Goal: Find specific page/section: Find specific page/section

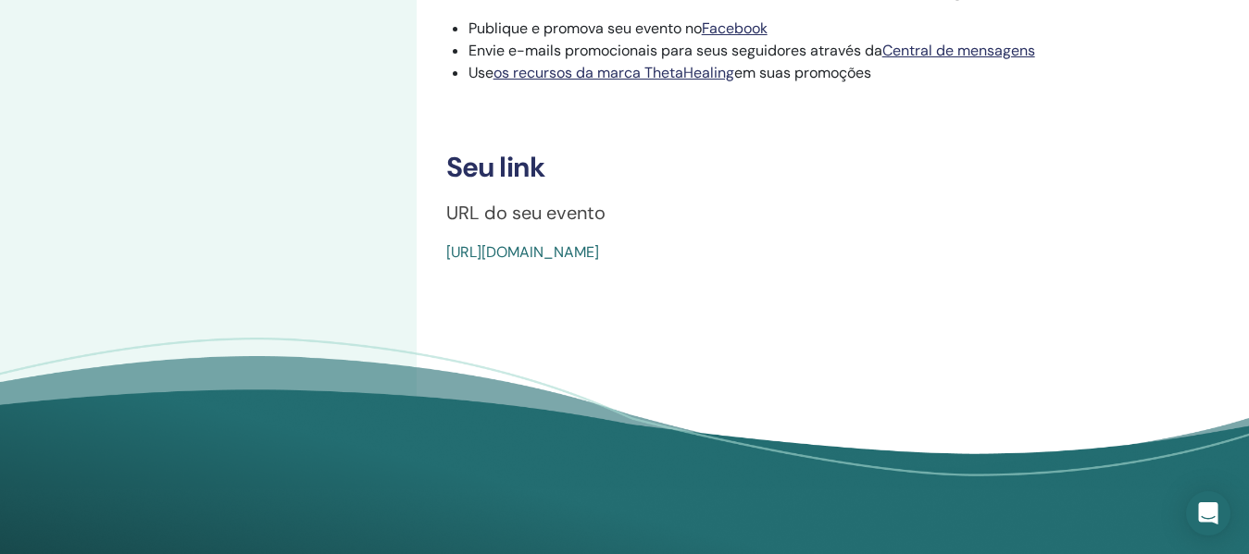
click at [782, 184] on h3 "Seu link" at bounding box center [832, 167] width 773 height 33
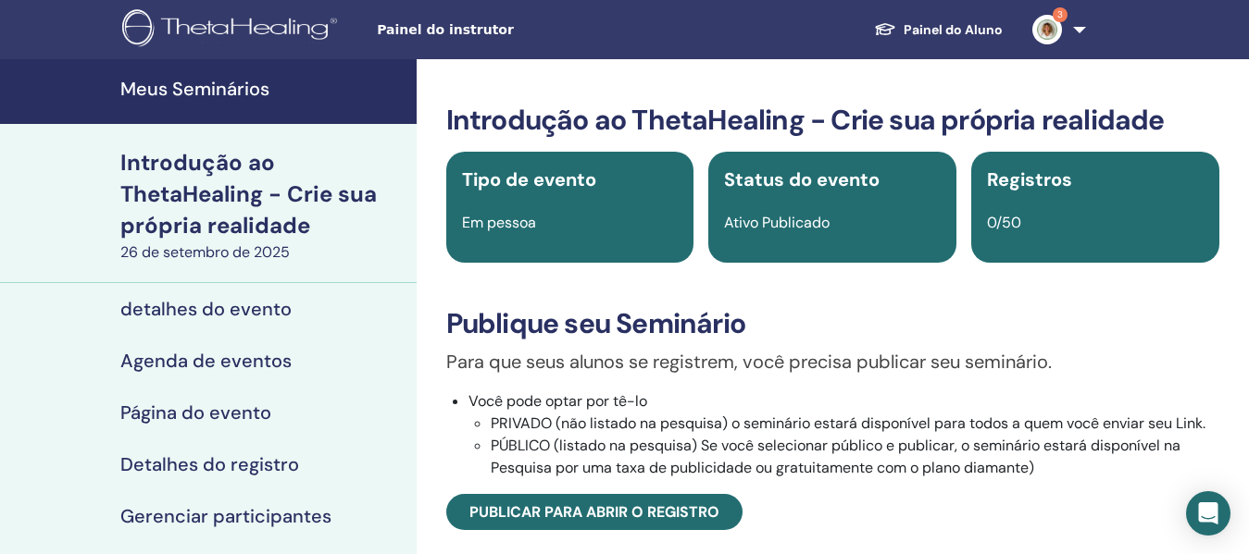
click at [1052, 10] on link "3" at bounding box center [1055, 29] width 76 height 59
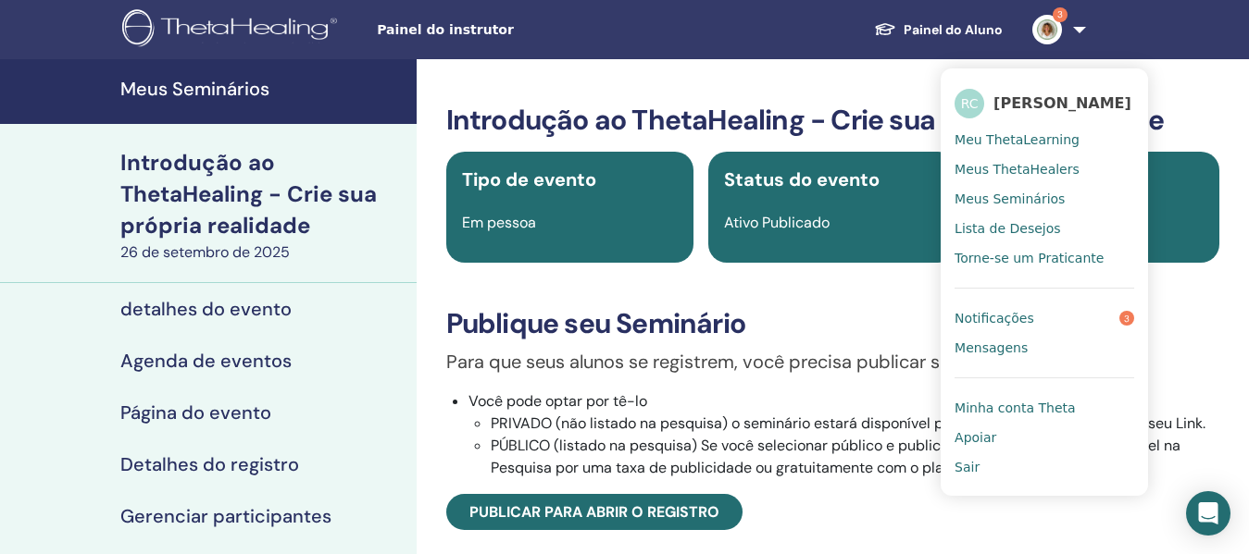
click at [1049, 326] on link "Notificações 3" at bounding box center [1044, 319] width 180 height 30
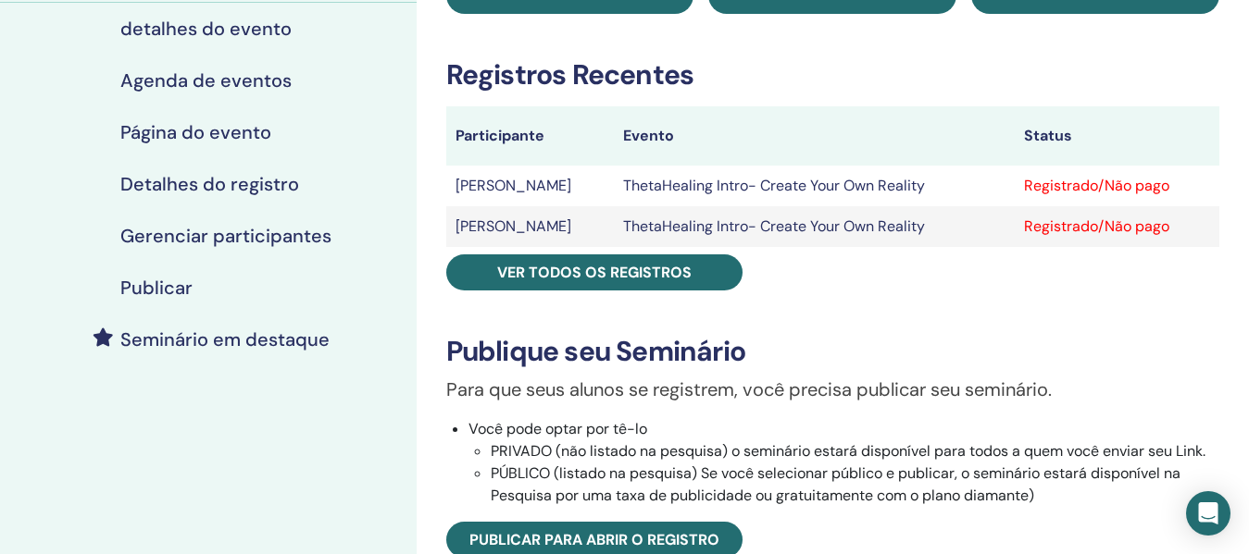
scroll to position [185, 0]
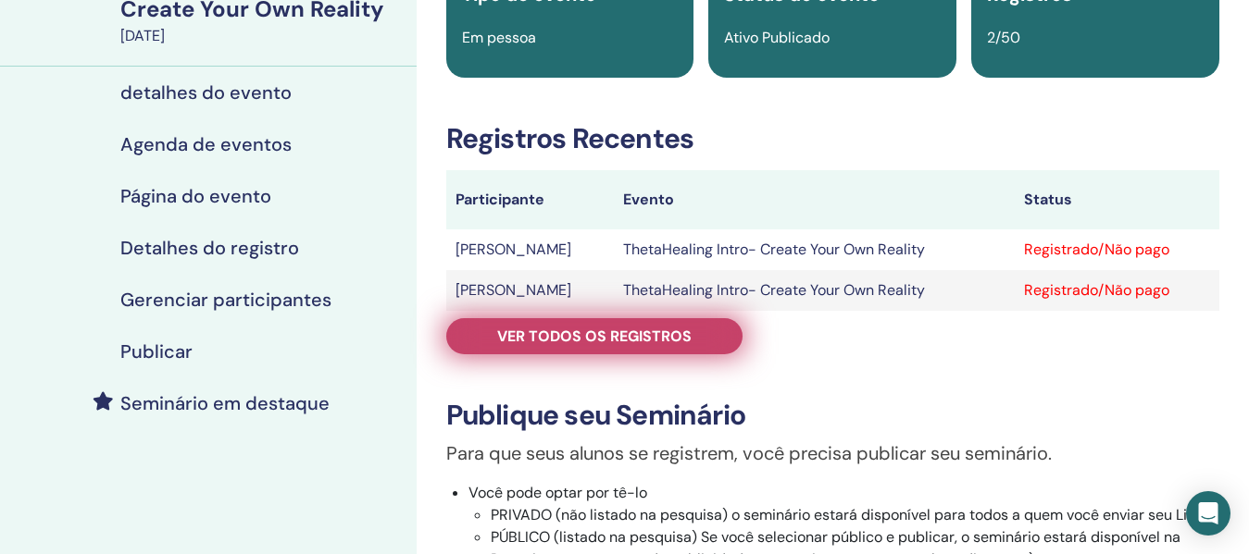
click at [694, 326] on link "Ver todos os registros" at bounding box center [594, 336] width 296 height 36
